Goal: Task Accomplishment & Management: Use online tool/utility

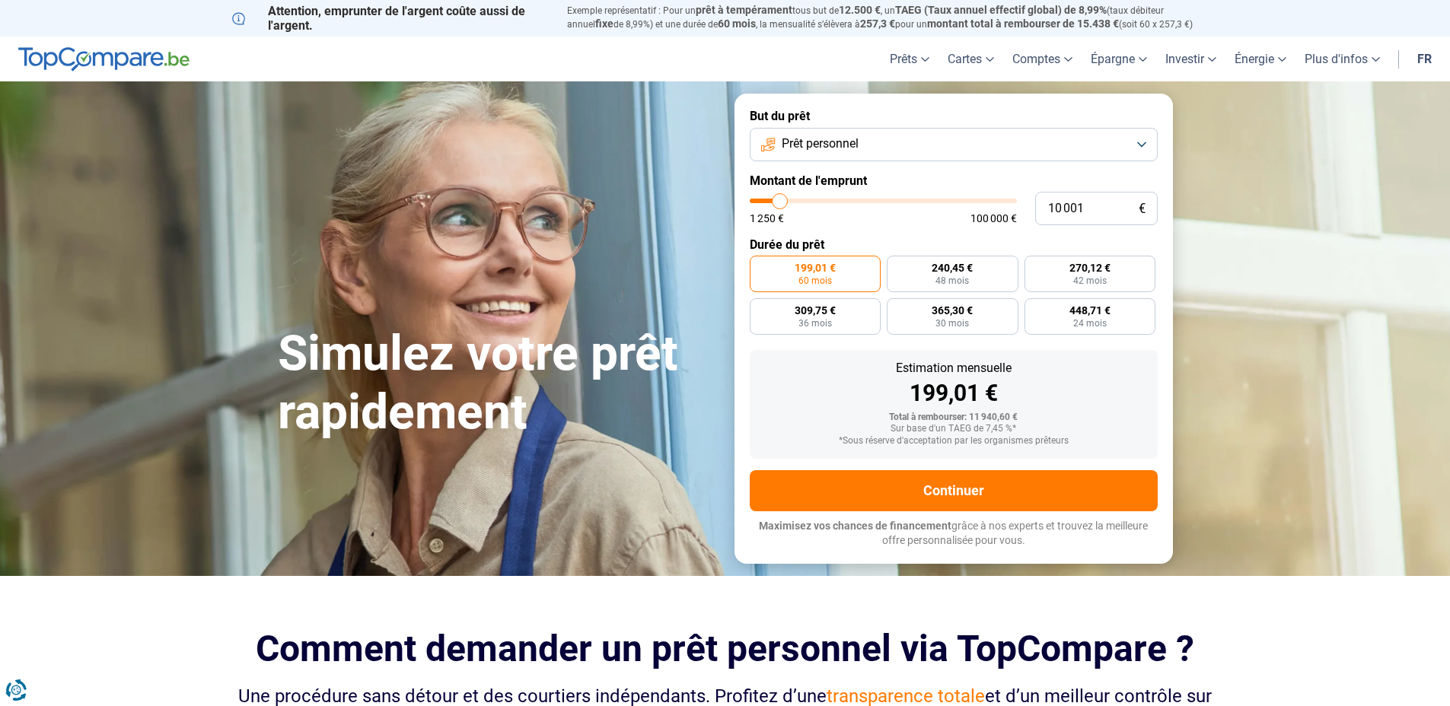
click at [914, 192] on div "10 001 € 1 250 € 100 000 €" at bounding box center [954, 208] width 408 height 33
type input "9"
type input "1250"
type input "90"
type input "1250"
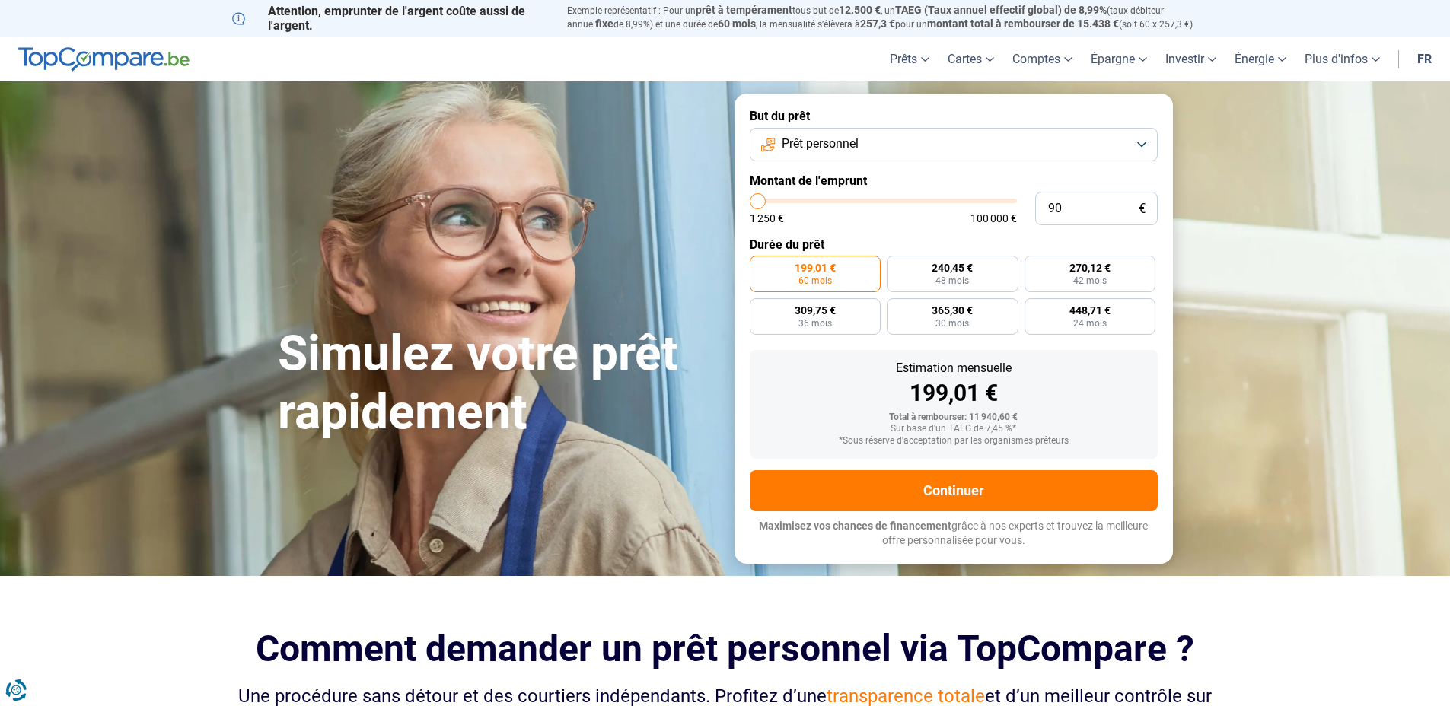
type input "900"
type input "1250"
type input "9 000"
type input "9000"
type input "90 000"
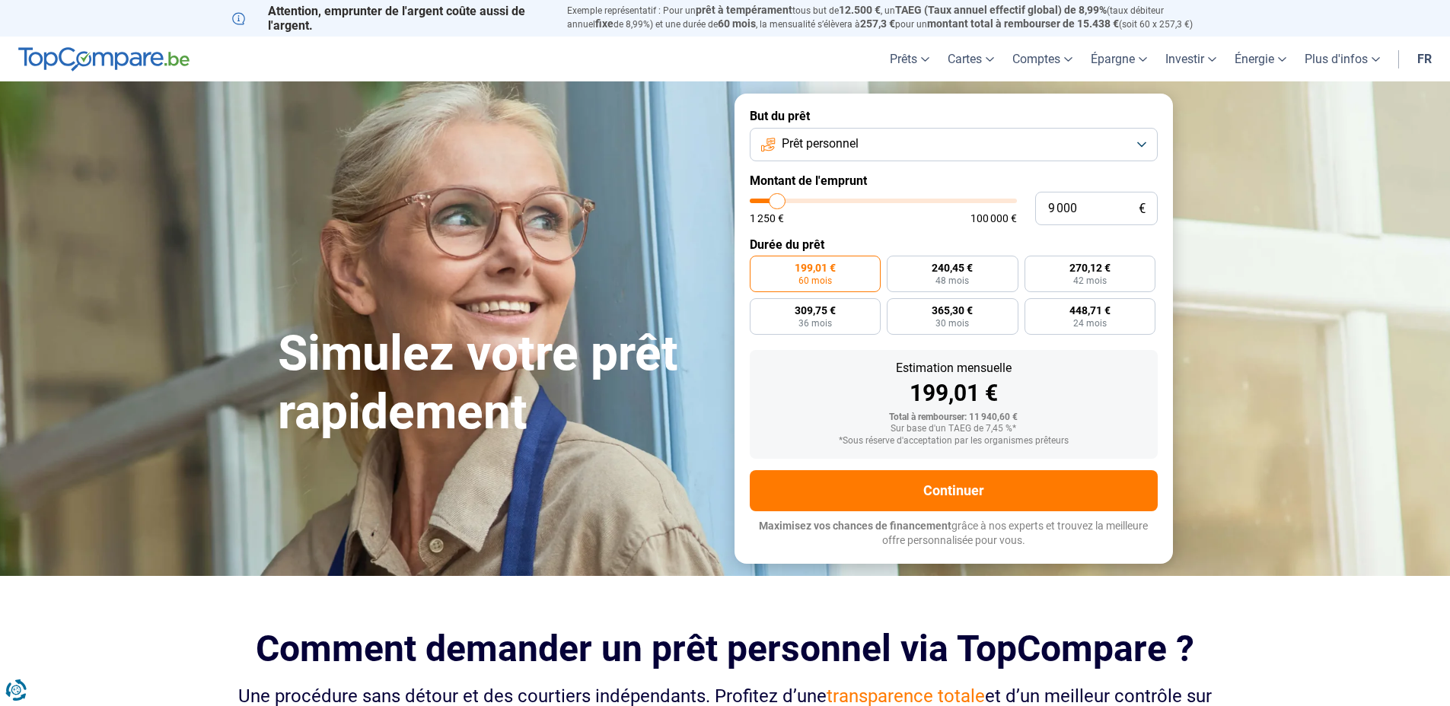
type input "90000"
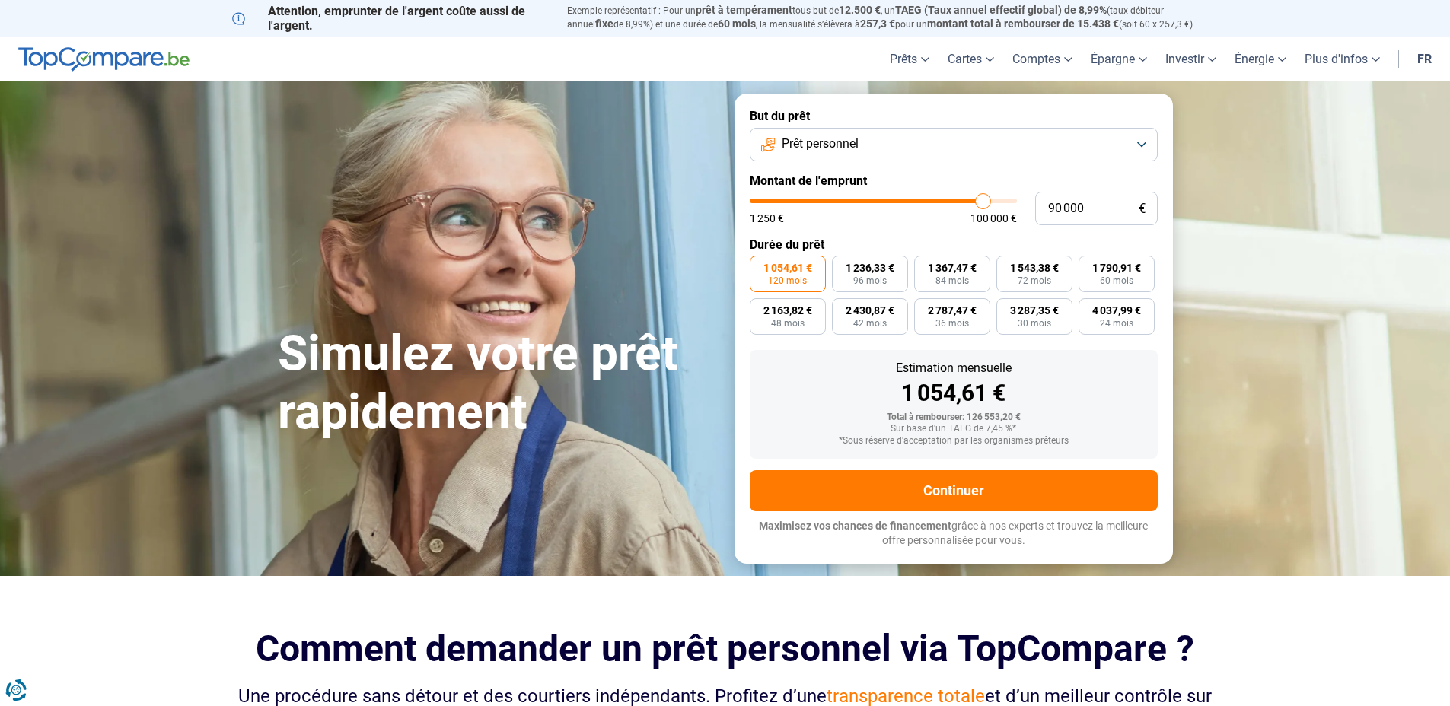
type input "90 000"
click at [880, 210] on div "1 250 € 100 000 €" at bounding box center [883, 211] width 267 height 25
click at [1098, 273] on span "1 790,91 €" at bounding box center [1116, 268] width 49 height 11
click at [1088, 266] on input "1 790,91 € 60 mois" at bounding box center [1084, 261] width 10 height 10
radio input "true"
